Goal: Task Accomplishment & Management: Manage account settings

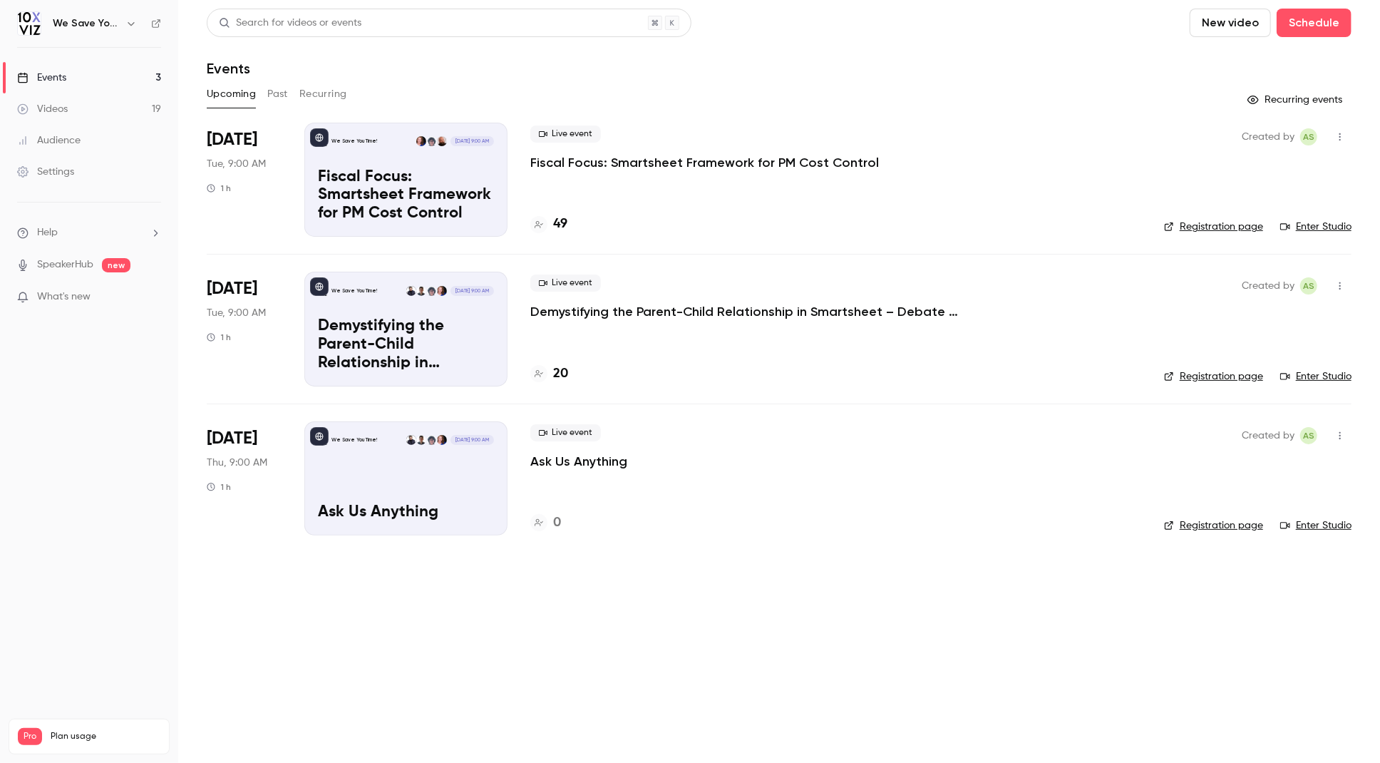
click at [603, 94] on div "Upcoming Past Recurring" at bounding box center [779, 94] width 1145 height 23
click at [565, 458] on p "Ask Us Anything" at bounding box center [578, 461] width 97 height 17
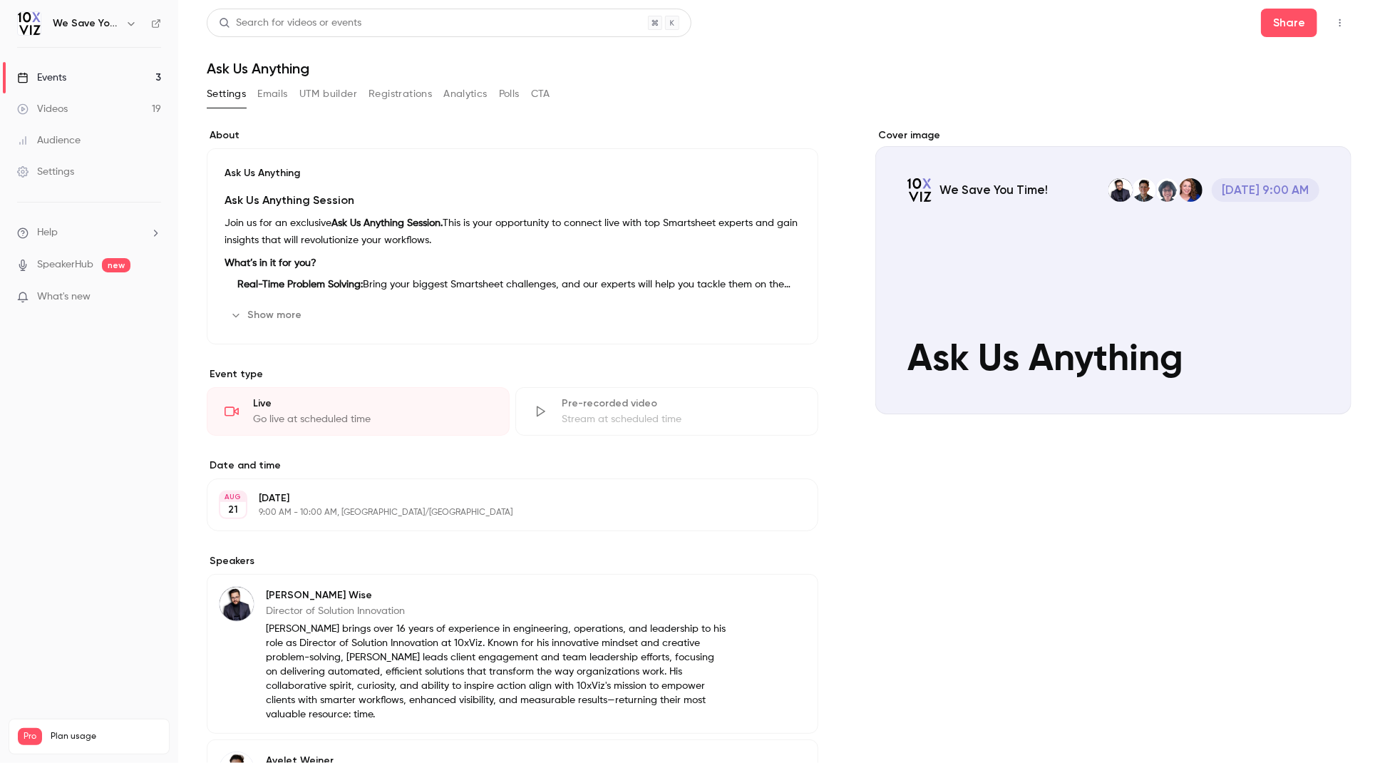
click at [277, 96] on button "Emails" at bounding box center [272, 94] width 30 height 23
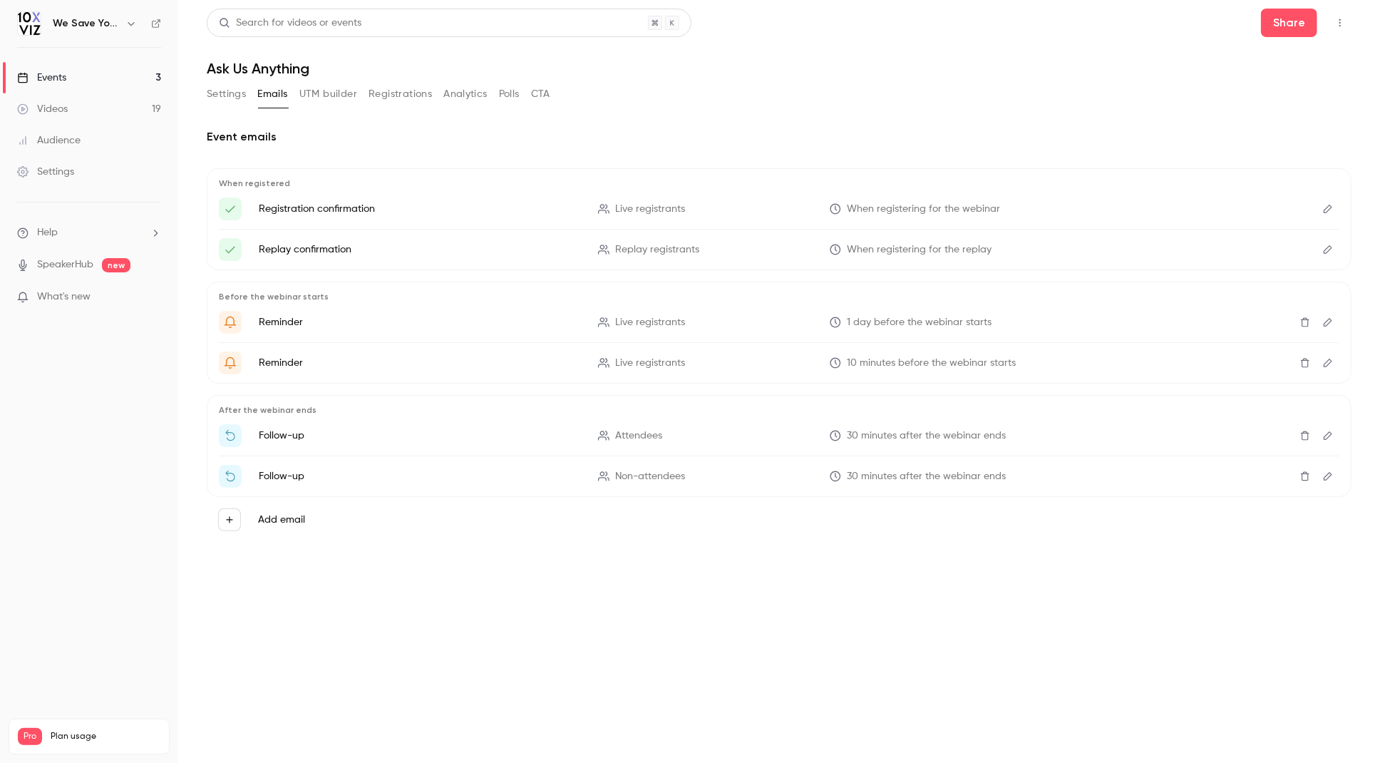
click at [336, 90] on button "UTM builder" at bounding box center [328, 94] width 58 height 23
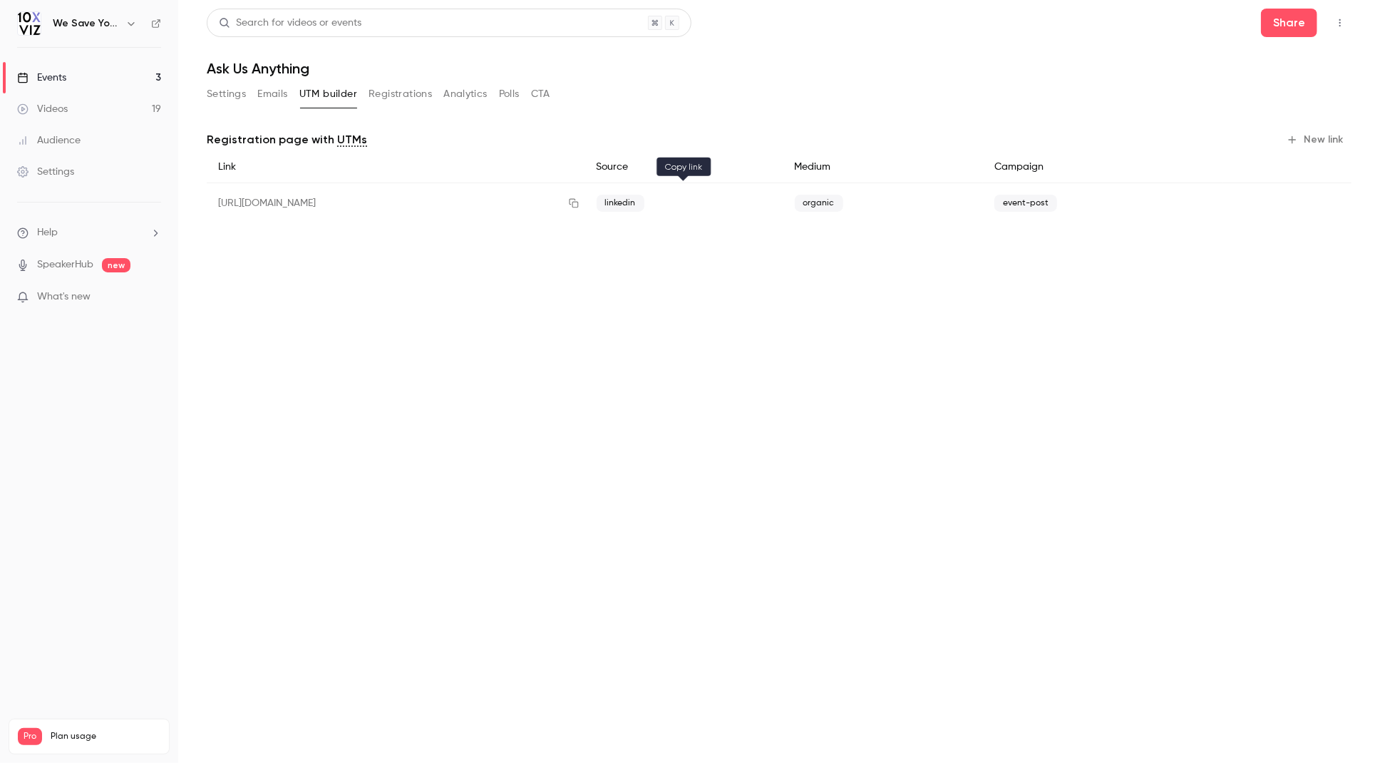
click at [578, 205] on icon "button" at bounding box center [573, 203] width 9 height 9
click at [579, 198] on icon "button" at bounding box center [573, 203] width 11 height 10
click at [220, 93] on button "Settings" at bounding box center [226, 94] width 39 height 23
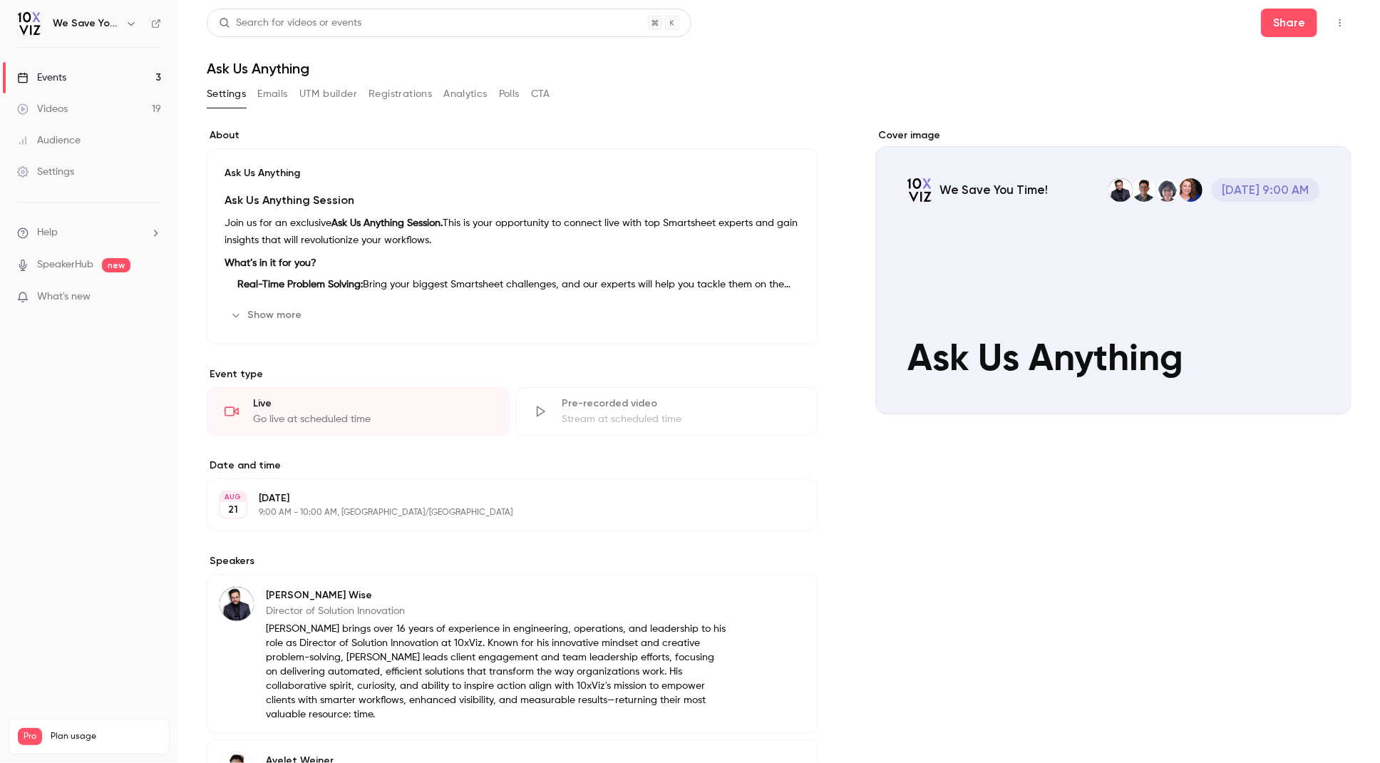
click at [277, 307] on button "Show more" at bounding box center [268, 315] width 86 height 23
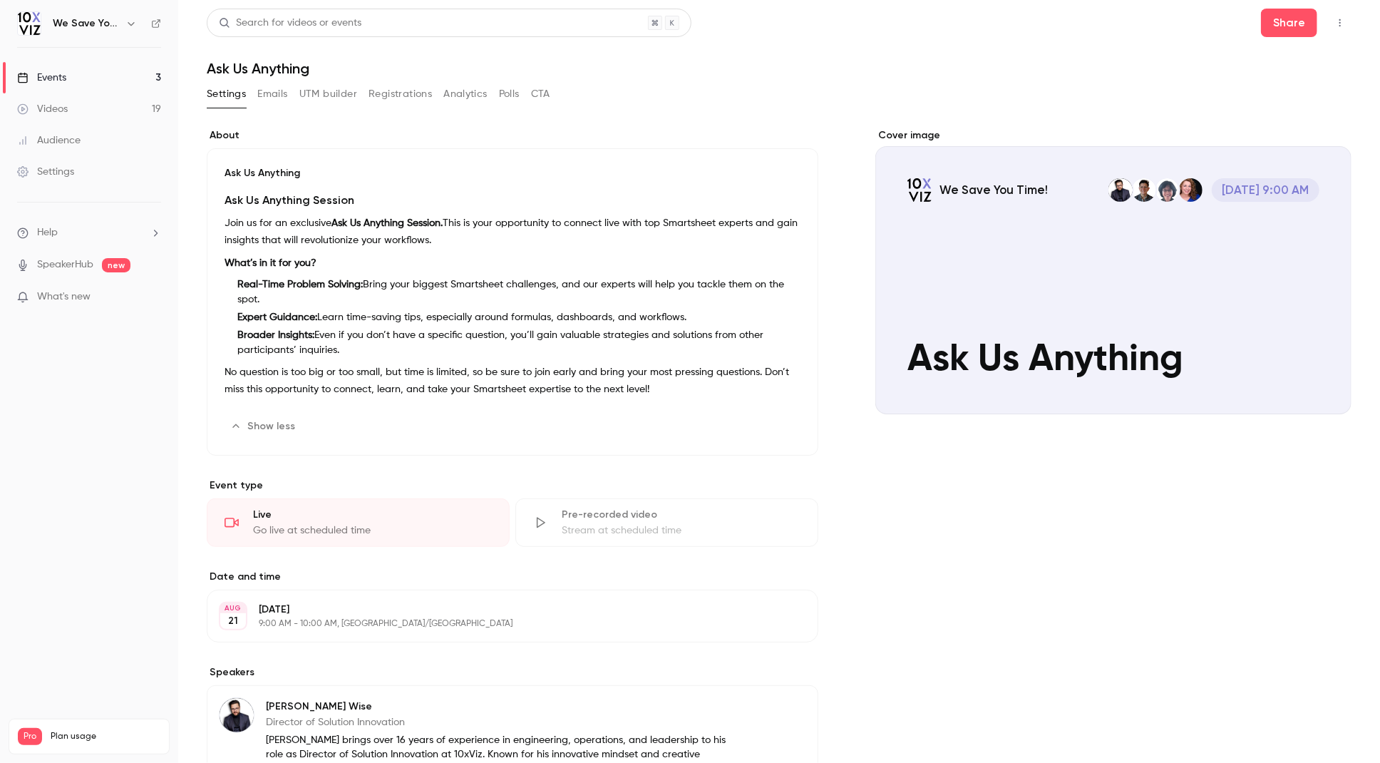
drag, startPoint x: 351, startPoint y: 349, endPoint x: 235, endPoint y: 334, distance: 116.4
click at [235, 334] on li "Broader Insights: Even if you don’t have a specific question, you’ll gain valua…" at bounding box center [516, 343] width 569 height 30
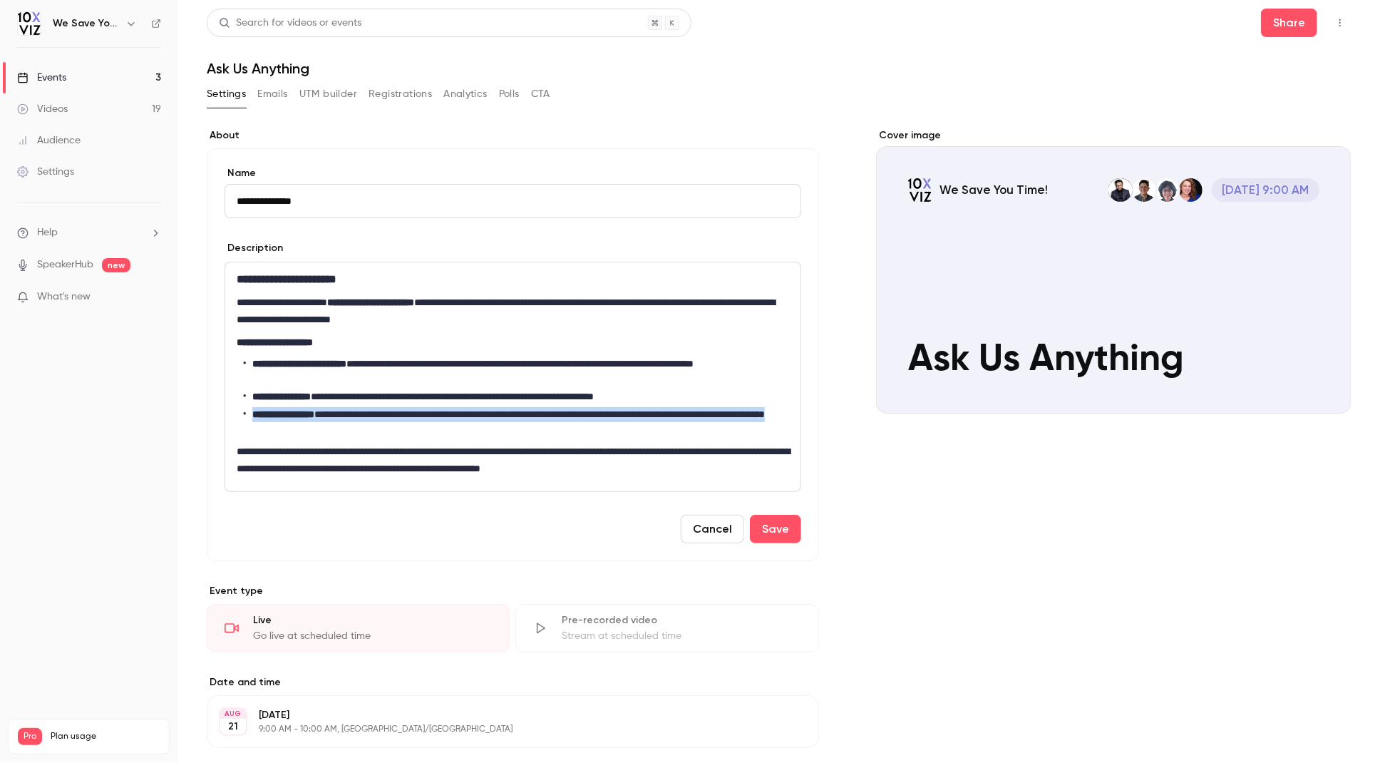
drag, startPoint x: 351, startPoint y: 427, endPoint x: 249, endPoint y: 416, distance: 103.2
click at [248, 416] on li "**********" at bounding box center [516, 422] width 545 height 30
click at [701, 525] on button "Cancel" at bounding box center [712, 529] width 63 height 29
